Goal: Check status: Check status

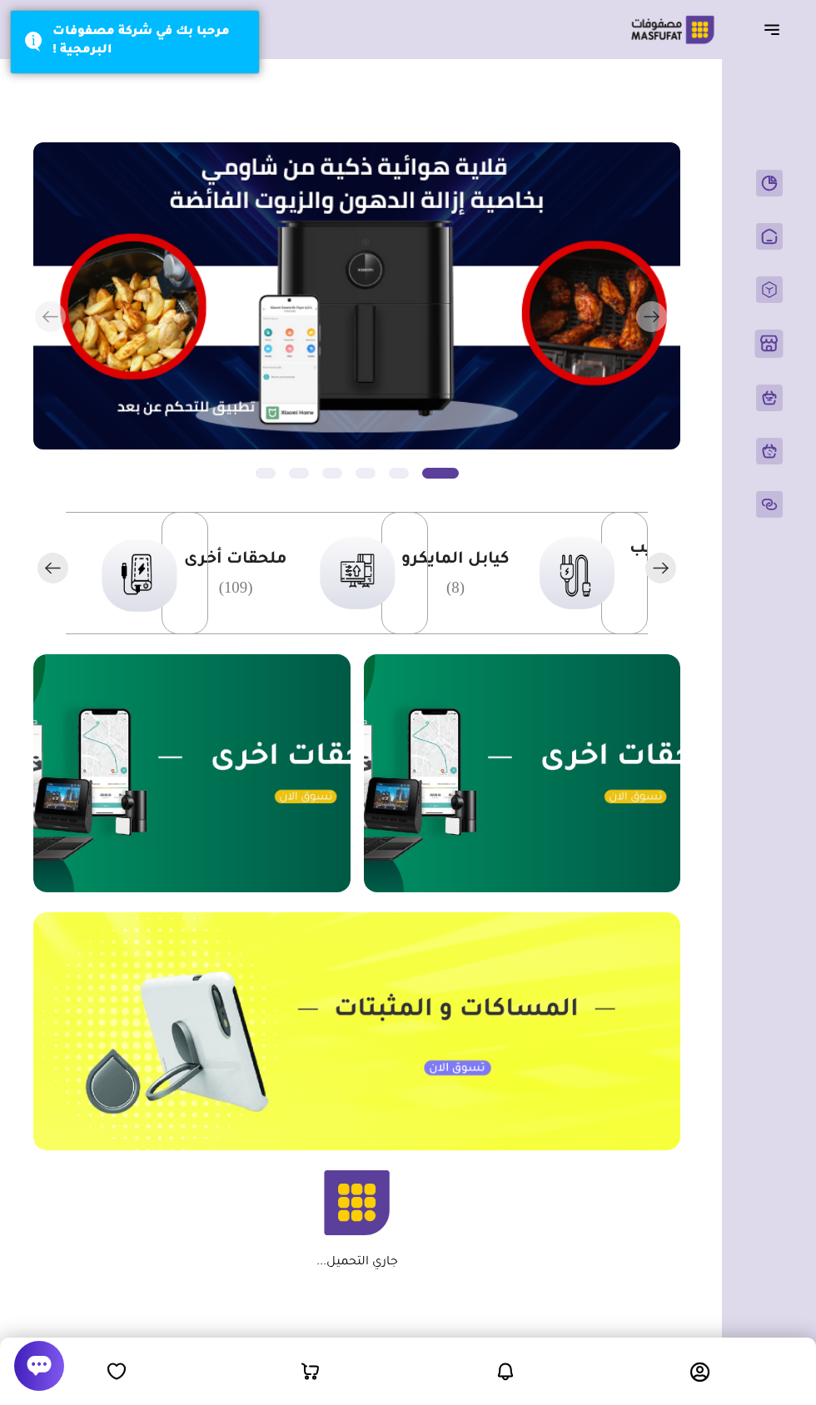
scroll to position [0, -383]
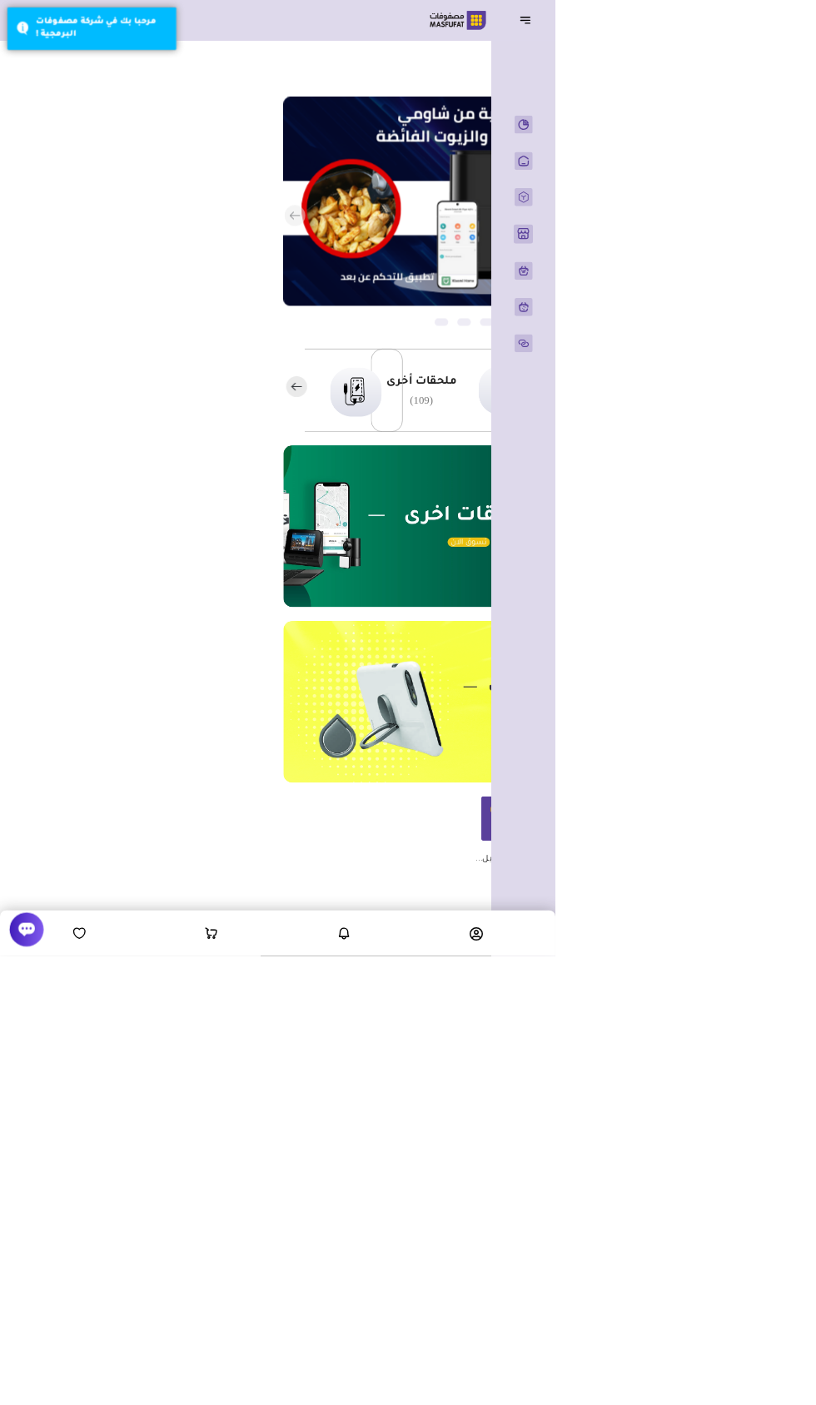
click at [774, 57] on header "باب الخير رقم المتجر : 1079" at bounding box center [408, 29] width 816 height 59
click at [773, 27] on icon "button" at bounding box center [772, 29] width 20 height 20
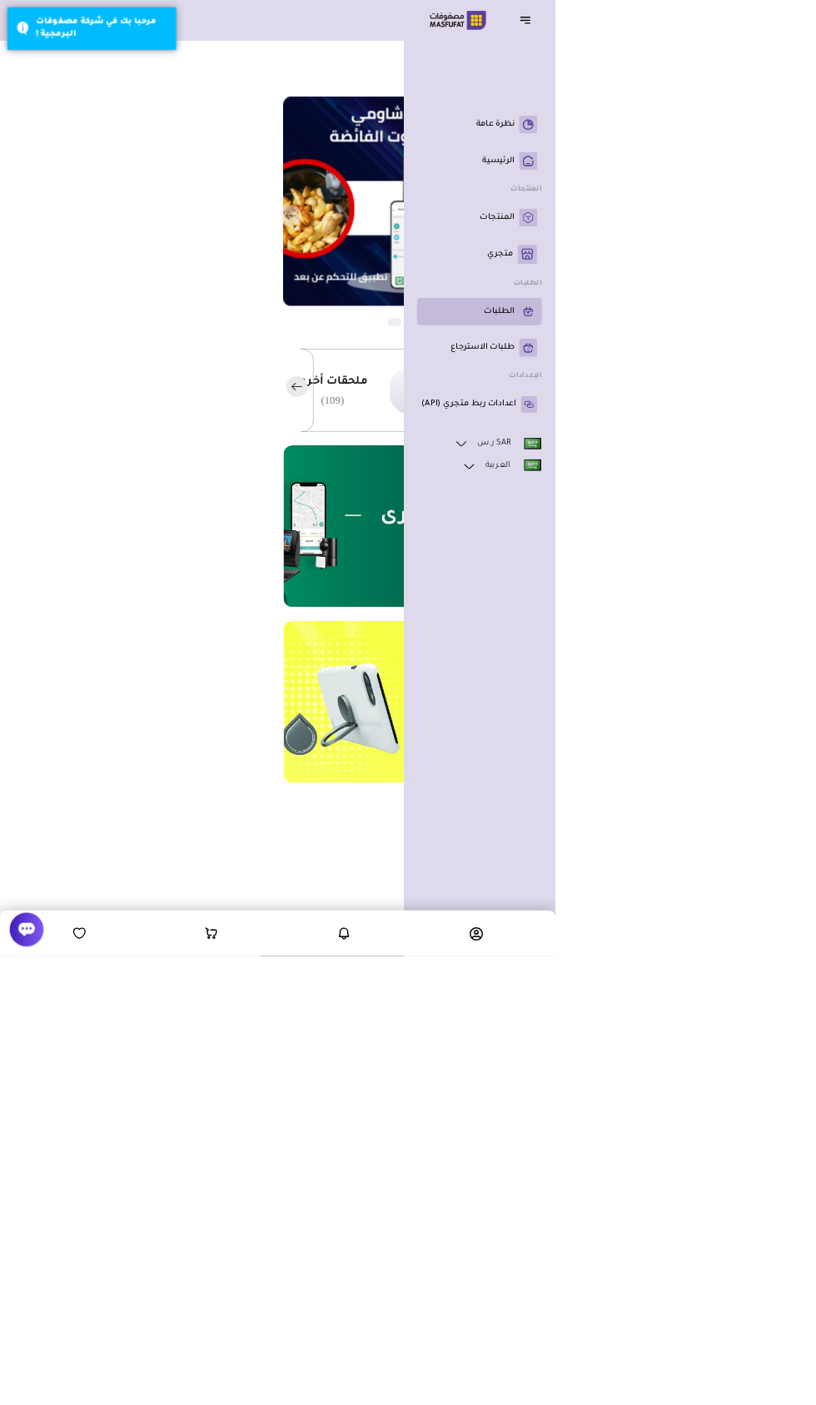
click at [755, 466] on p "الطلبات" at bounding box center [733, 458] width 45 height 17
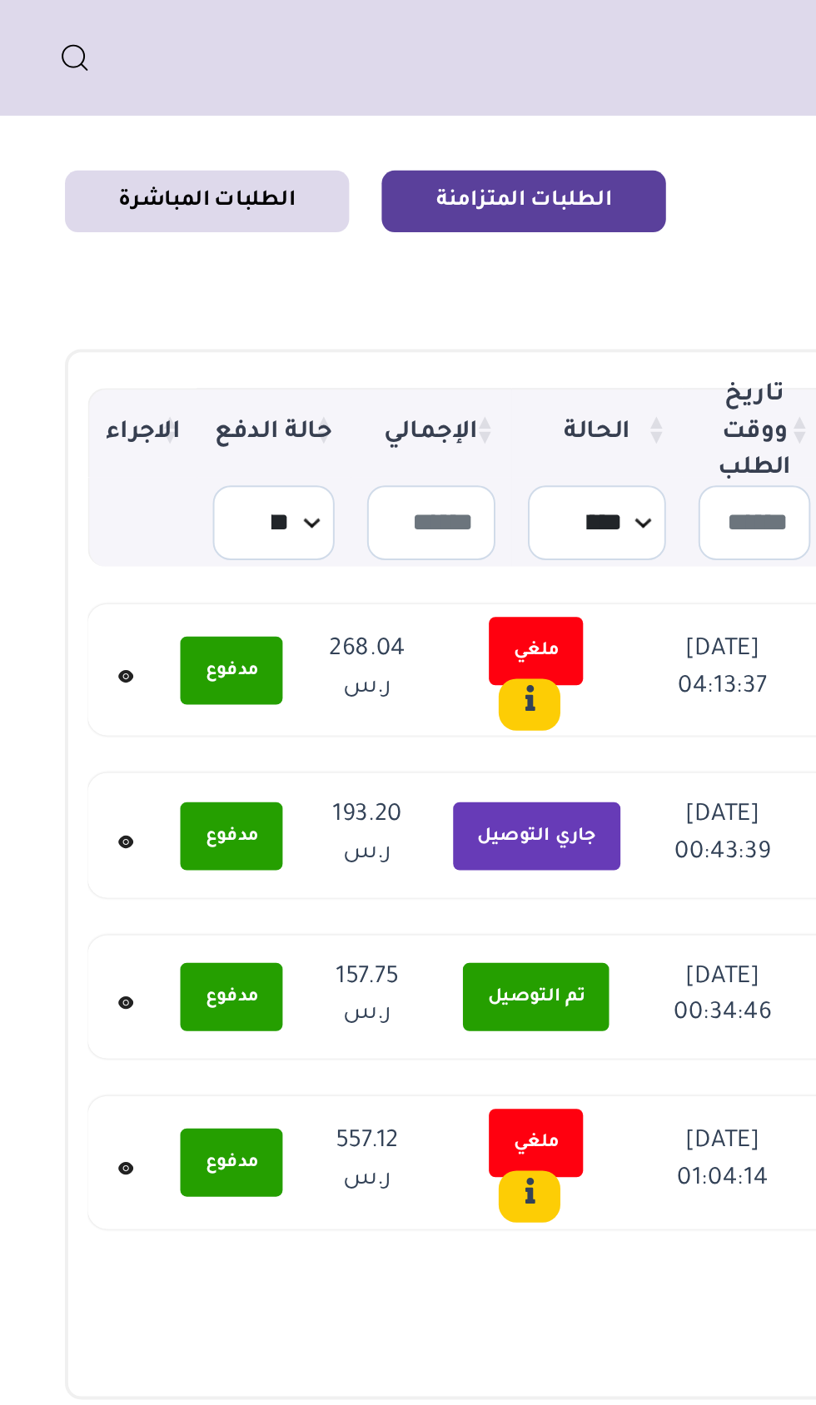
click at [64, 431] on icon at bounding box center [64, 431] width 2 height 2
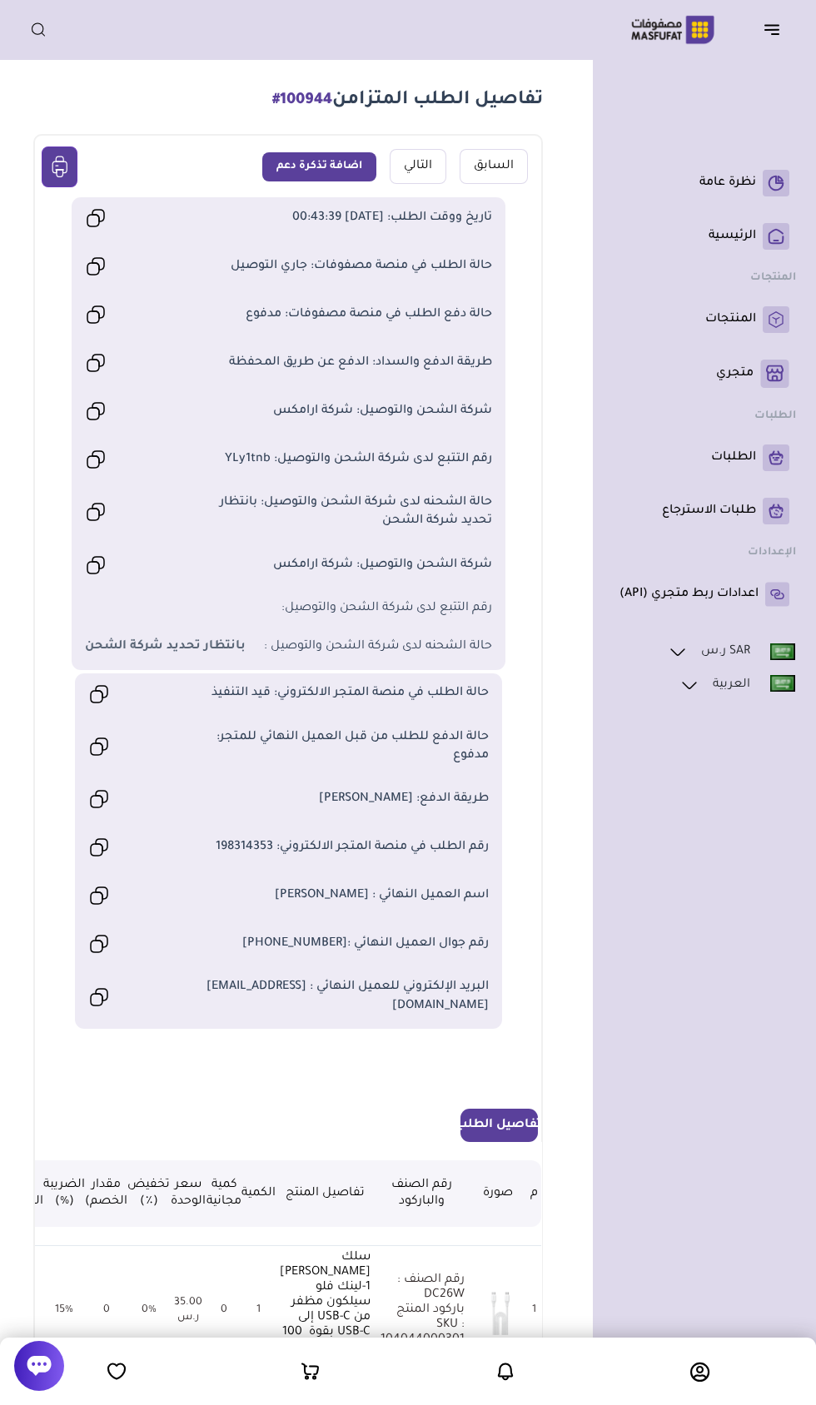
click at [769, 33] on icon "button" at bounding box center [772, 29] width 20 height 20
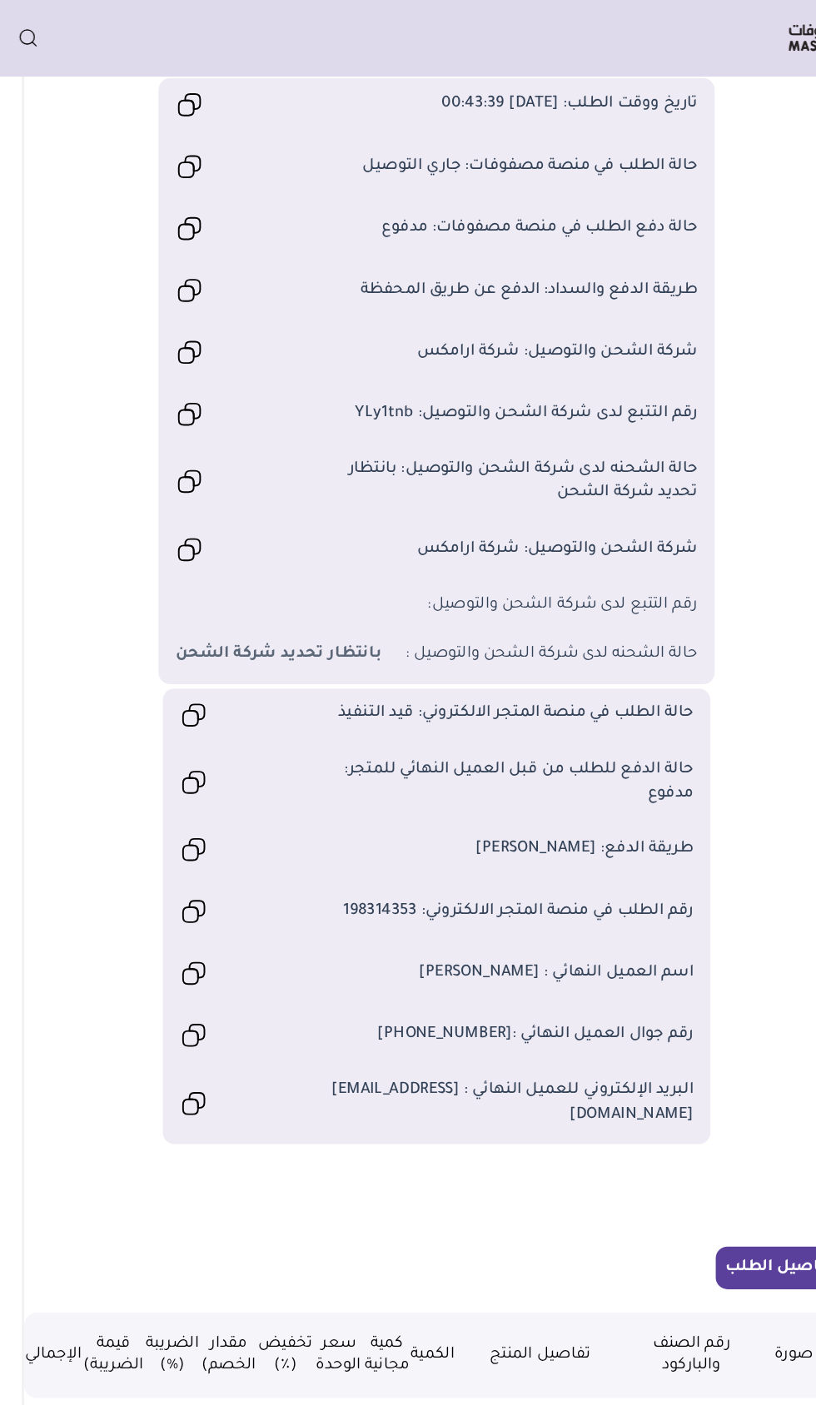
scroll to position [136, 0]
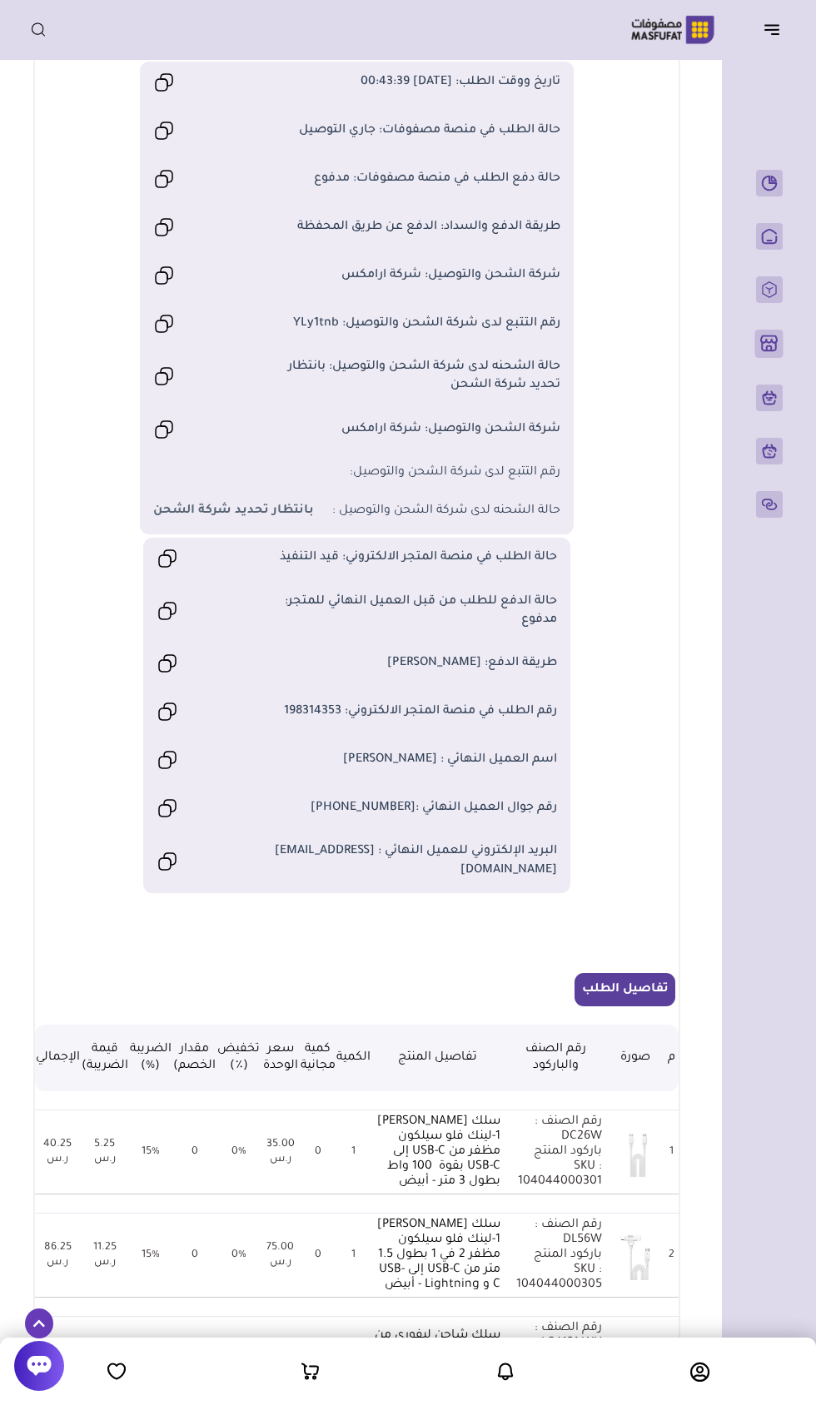
click at [775, 34] on icon "button" at bounding box center [775, 34] width 7 height 0
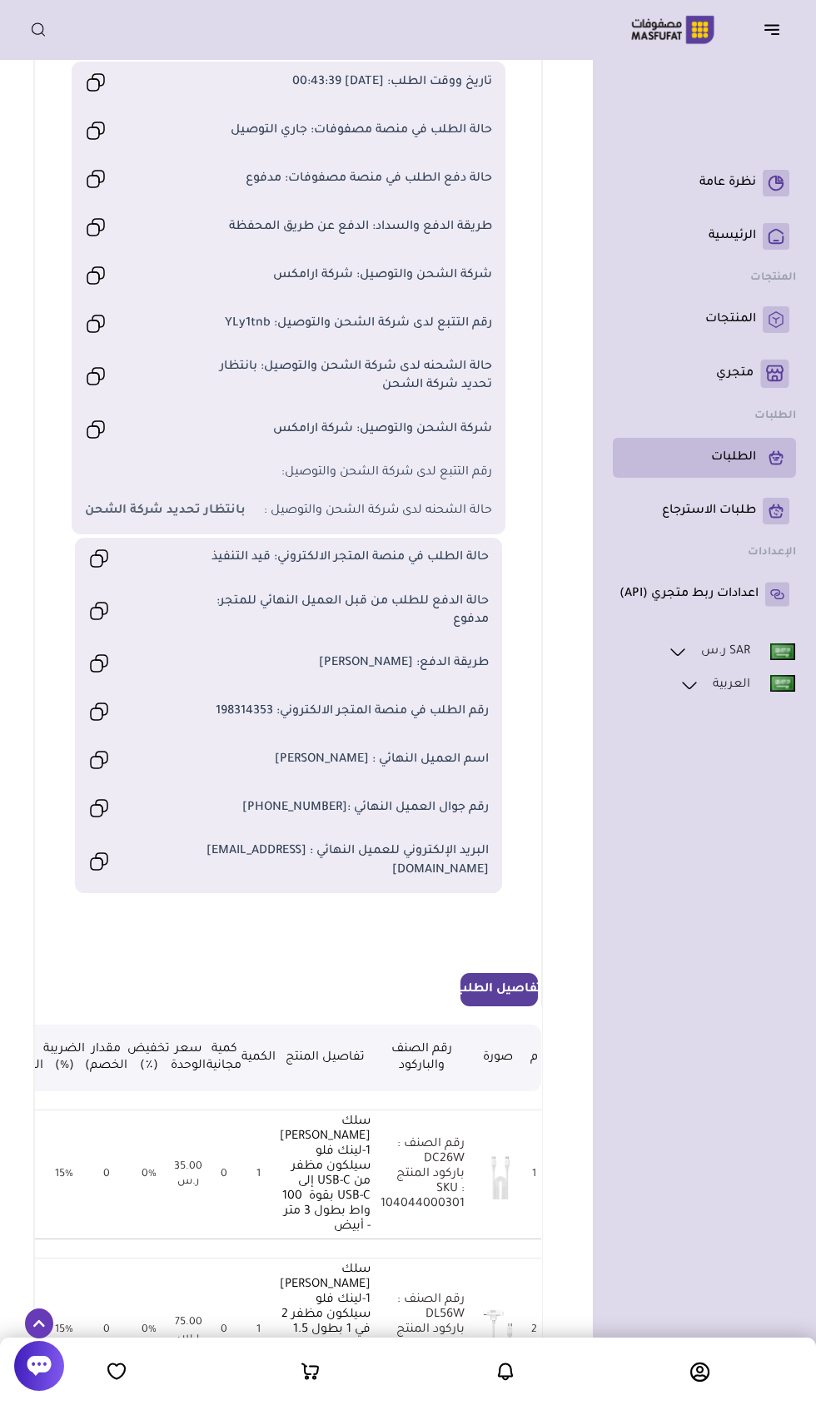
click at [751, 455] on p "الطلبات" at bounding box center [733, 458] width 45 height 17
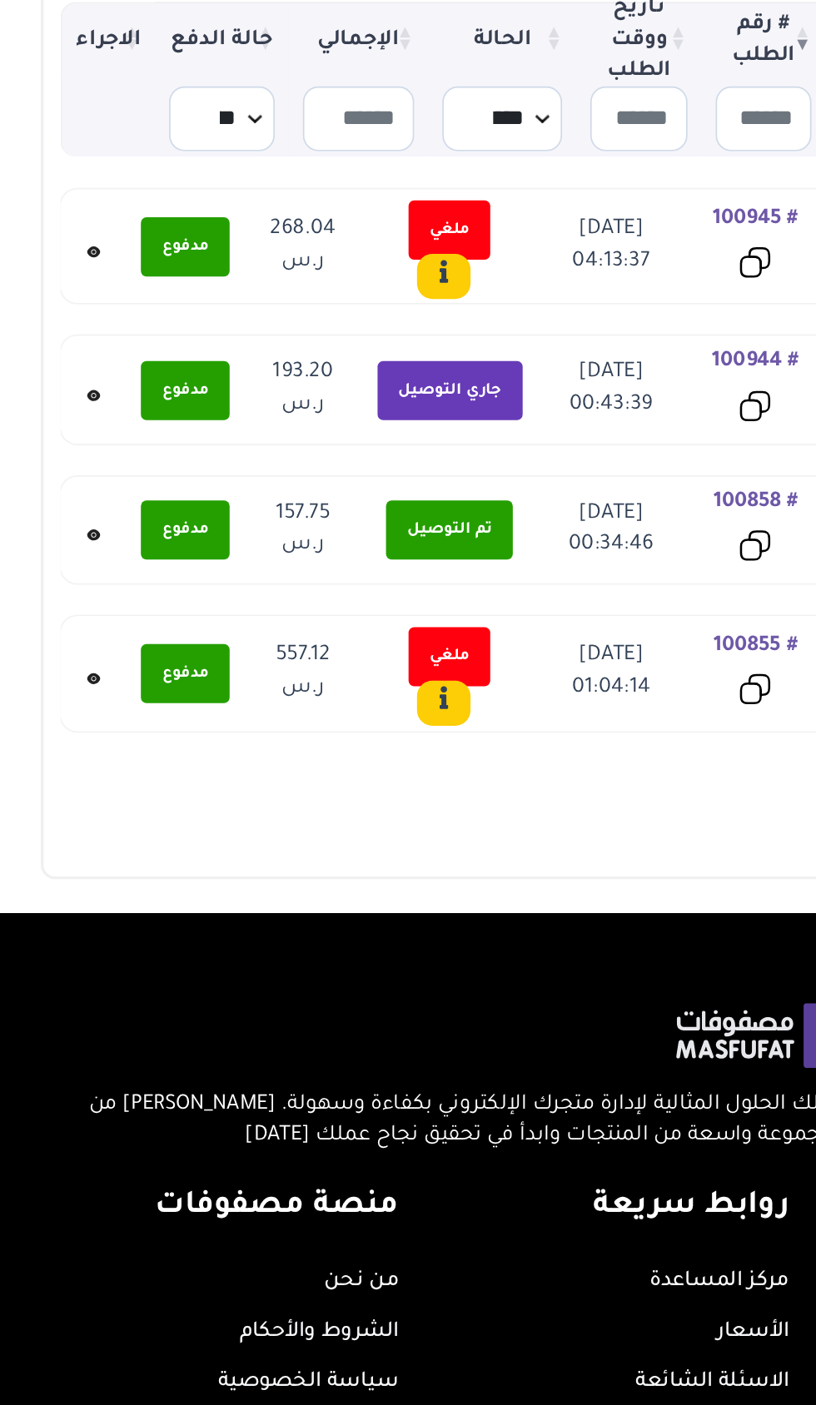
click at [0, 0] on span "عدم توفر المنتج لدى الموردين" at bounding box center [0, 0] width 0 height 0
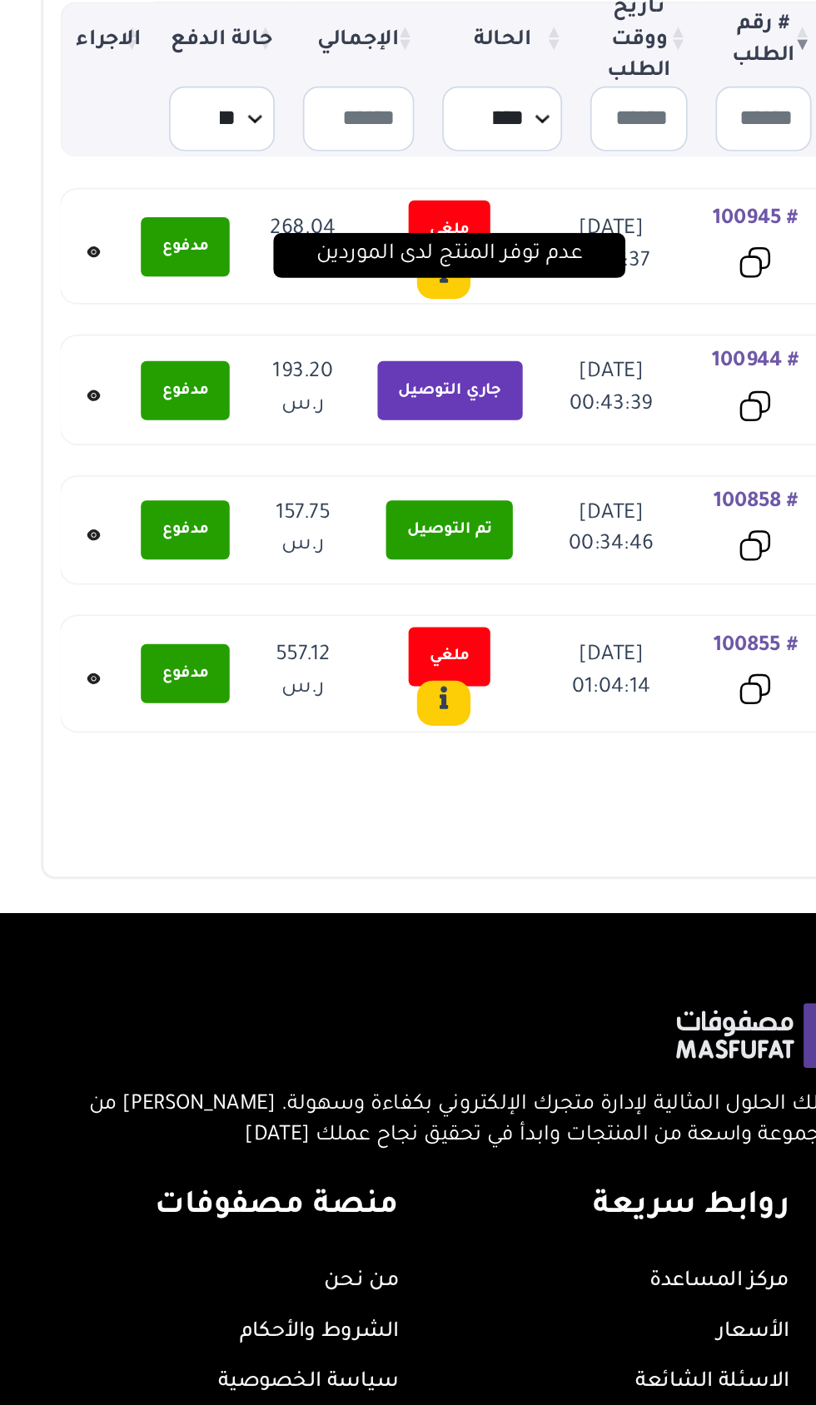
click at [0, 0] on span "بسبب عدم توفر المنتج لدى المورد" at bounding box center [0, 0] width 0 height 0
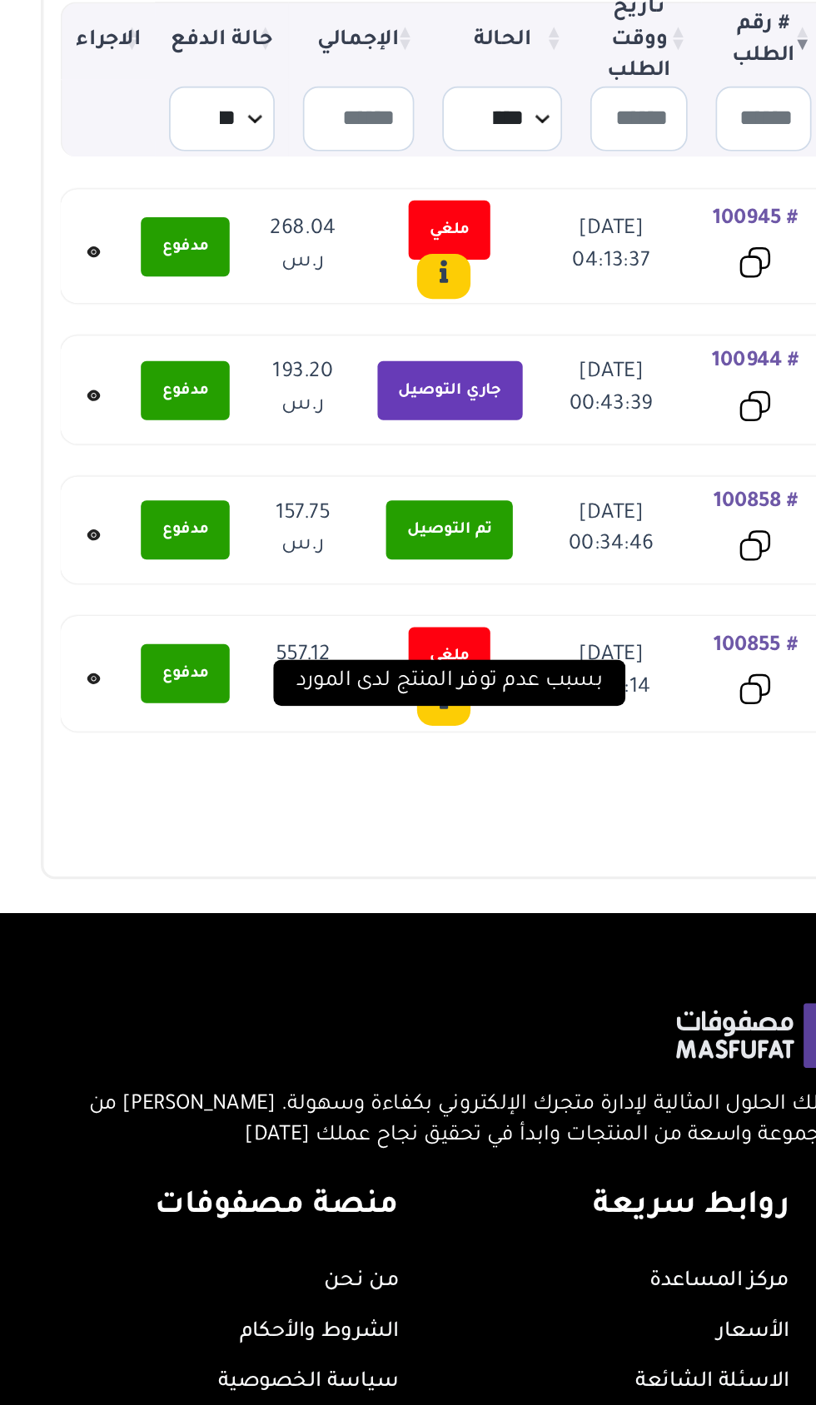
click at [191, 698] on section "لم يتم العثور على طلب ▼ # رقم الطلب تاريخ ووقت الطلب الحالة الإجمالي ****" at bounding box center [288, 448] width 510 height 539
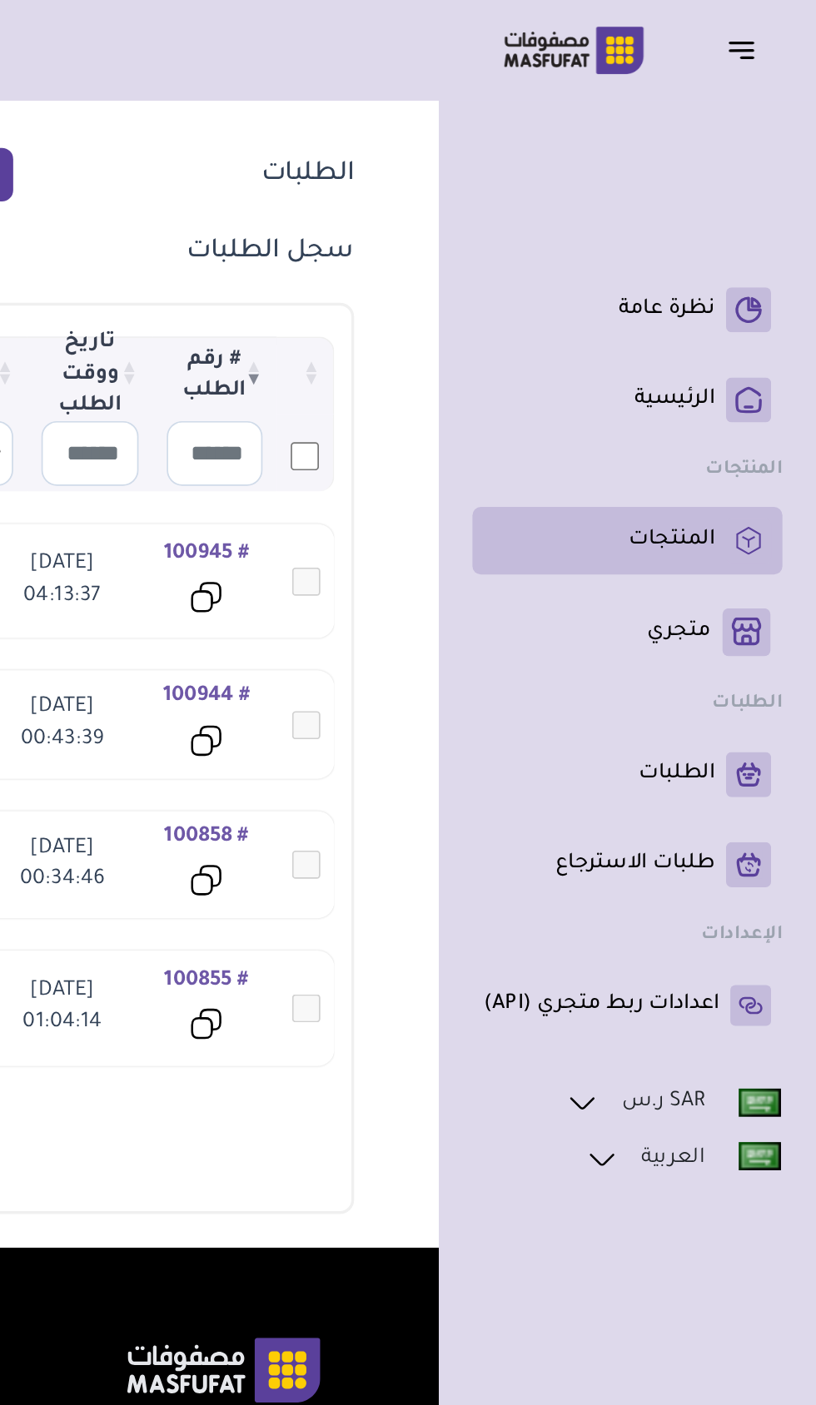
click at [740, 322] on p "المنتجات" at bounding box center [730, 319] width 51 height 17
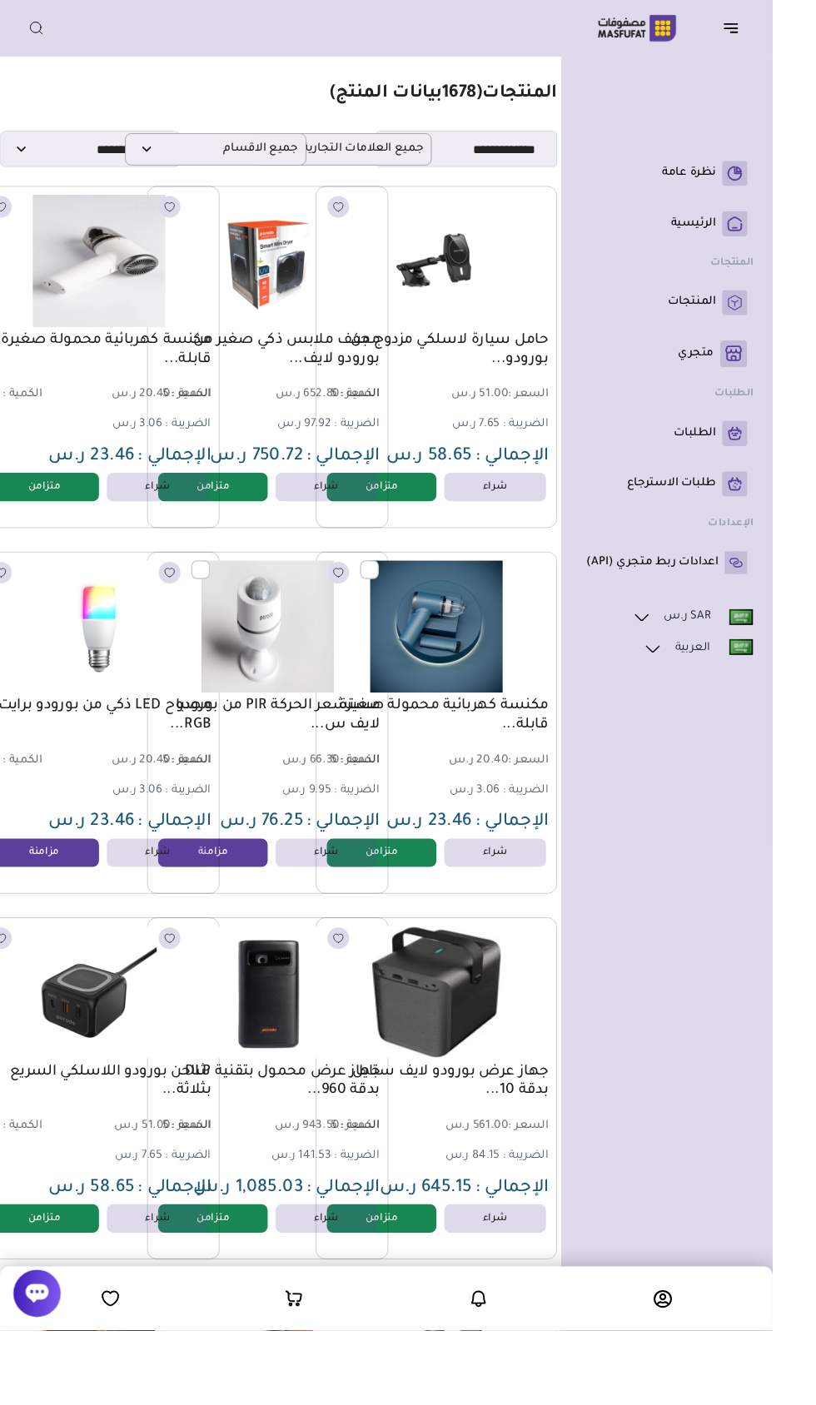
scroll to position [0, -68]
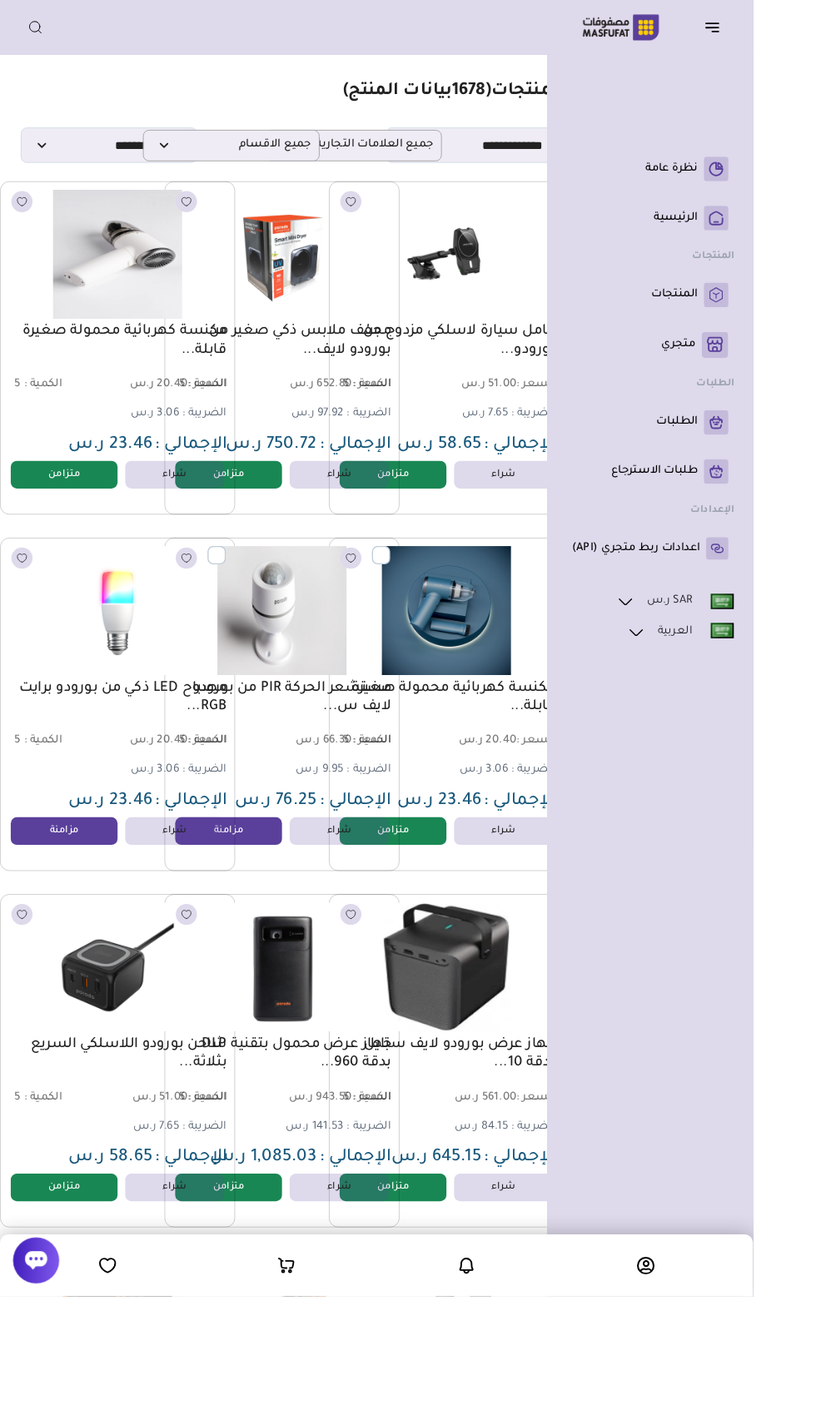
click at [747, 42] on div at bounding box center [690, 29] width 223 height 32
click at [793, 47] on header "باب الخير رقم المتجر : 1079" at bounding box center [408, 29] width 816 height 59
click at [801, 8] on header "باب الخير رقم المتجر : 1079" at bounding box center [408, 29] width 816 height 59
click at [782, 54] on header "باب الخير رقم المتجر : 1079" at bounding box center [408, 29] width 816 height 59
click at [796, 18] on button "button" at bounding box center [777, 29] width 52 height 32
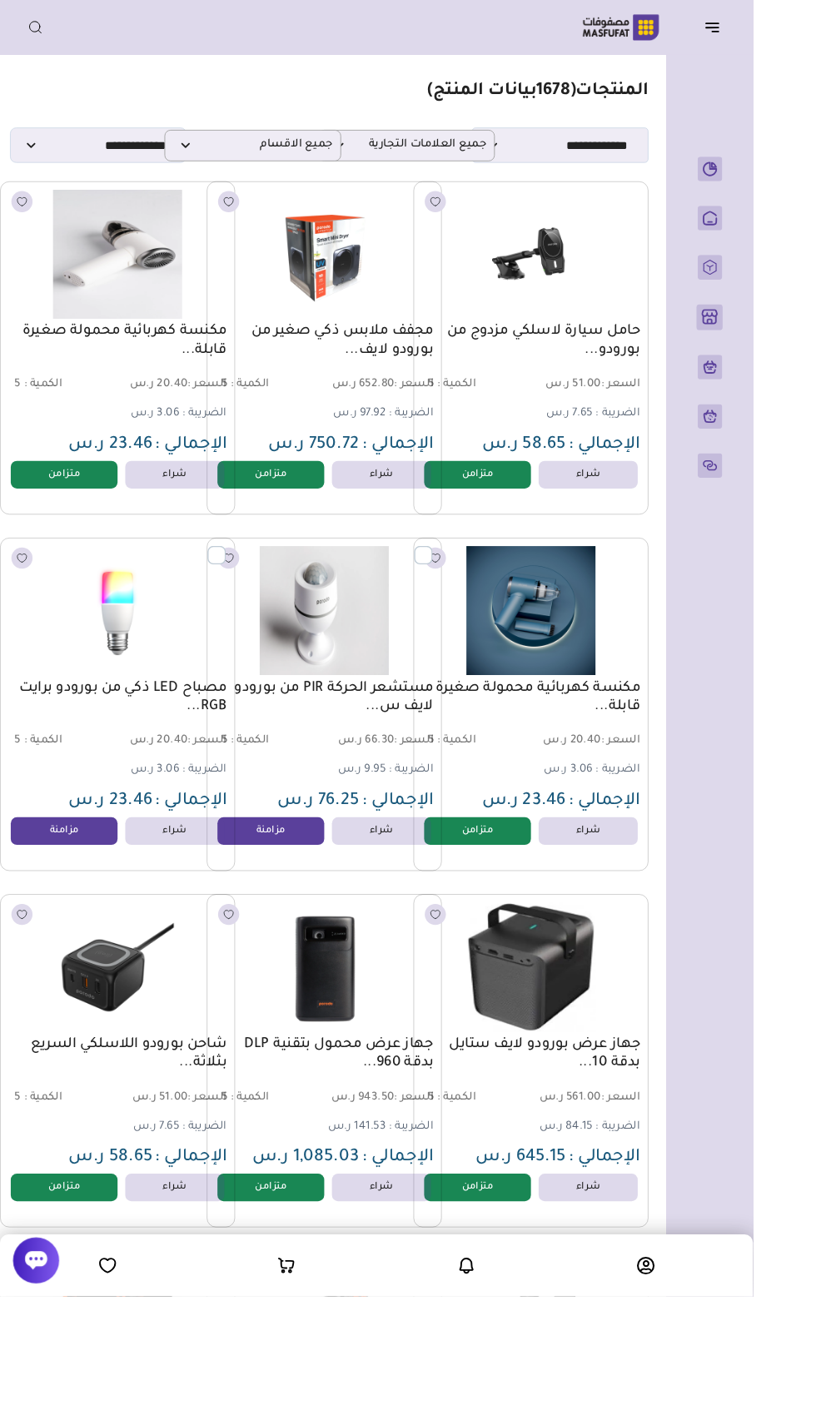
scroll to position [0, -22]
